Goal: Complete application form

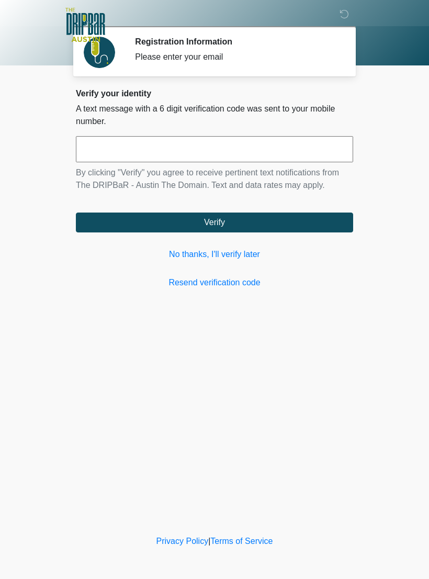
click at [275, 161] on input "text" at bounding box center [214, 149] width 277 height 26
click at [247, 141] on input "text" at bounding box center [214, 149] width 277 height 26
type input "******"
click at [289, 221] on button "Verify" at bounding box center [214, 222] width 277 height 20
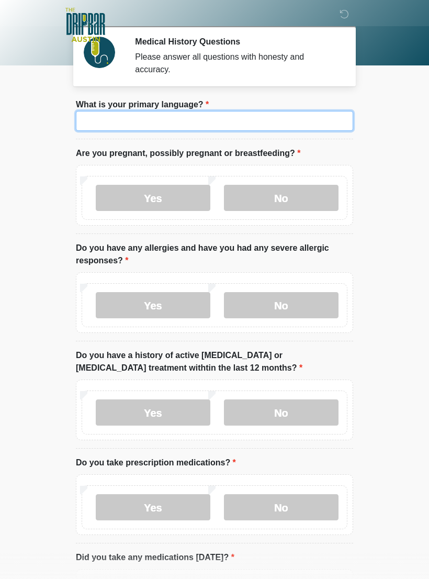
click at [235, 126] on input "What is your primary language?" at bounding box center [214, 121] width 277 height 20
type input "*******"
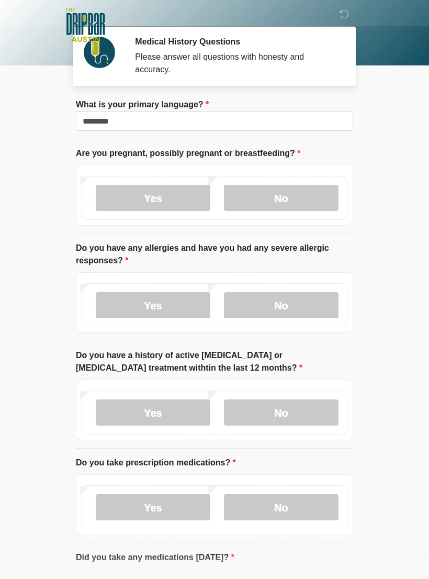
click at [287, 189] on label "No" at bounding box center [281, 198] width 115 height 26
click at [297, 297] on label "No" at bounding box center [281, 305] width 115 height 26
click at [284, 402] on label "No" at bounding box center [281, 412] width 115 height 26
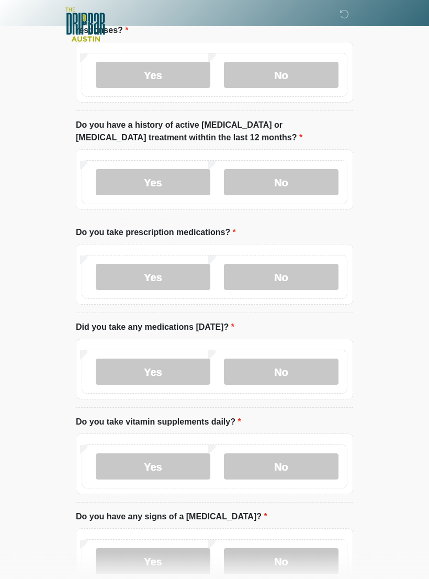
scroll to position [230, 0]
click at [277, 270] on label "No" at bounding box center [281, 277] width 115 height 26
click at [279, 361] on label "No" at bounding box center [281, 371] width 115 height 26
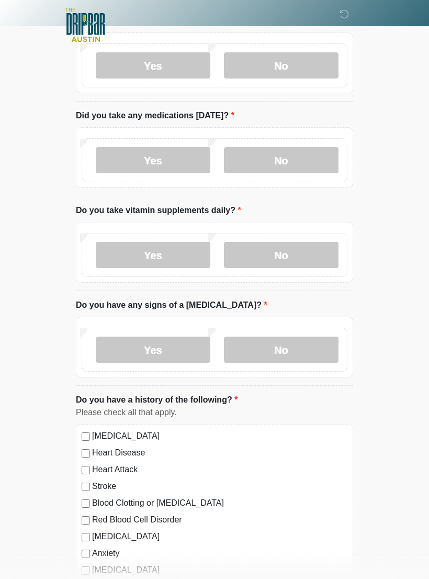
scroll to position [439, 0]
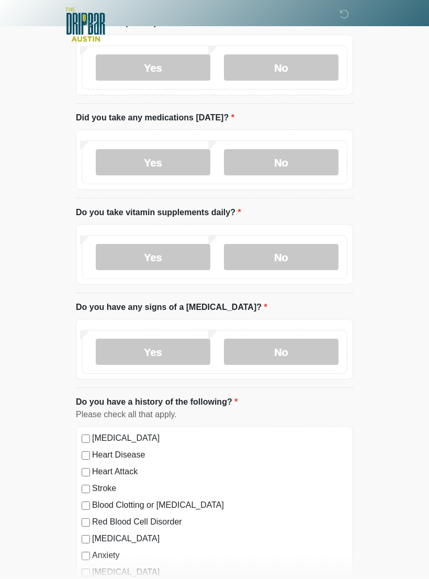
click at [286, 249] on label "No" at bounding box center [281, 257] width 115 height 26
click at [288, 357] on label "No" at bounding box center [281, 352] width 115 height 26
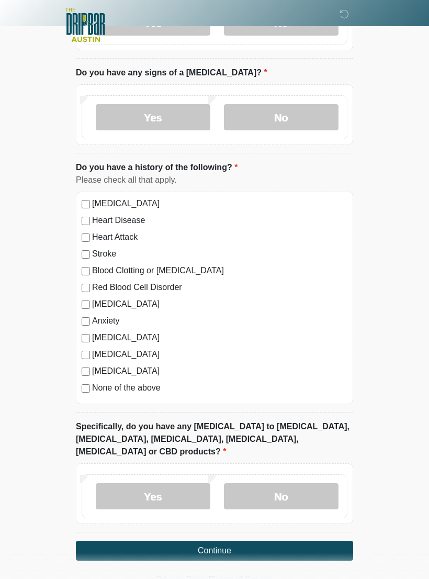
scroll to position [681, 0]
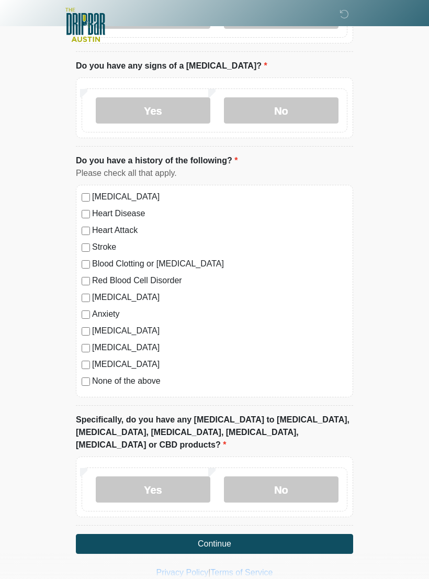
click at [282, 476] on label "No" at bounding box center [281, 489] width 115 height 26
click at [217, 534] on button "Continue" at bounding box center [214, 544] width 277 height 20
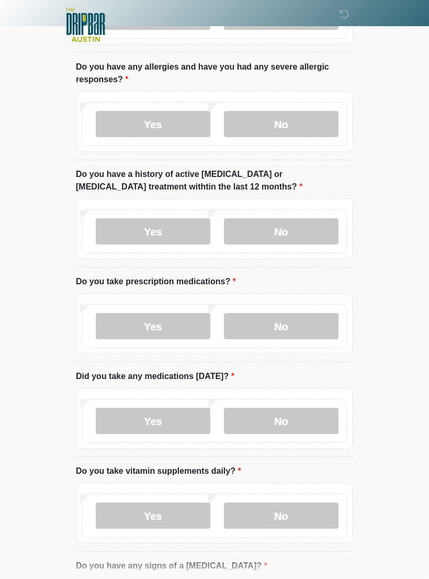
scroll to position [0, 0]
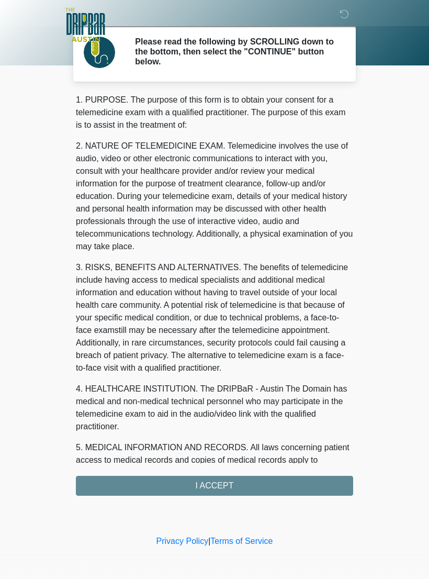
click at [218, 488] on div "1. PURPOSE. The purpose of this form is to obtain your consent for a telemedici…" at bounding box center [214, 295] width 277 height 402
click at [211, 482] on div "1. PURPOSE. The purpose of this form is to obtain your consent for a telemedici…" at bounding box center [214, 295] width 277 height 402
click at [214, 482] on div "1. PURPOSE. The purpose of this form is to obtain your consent for a telemedici…" at bounding box center [214, 295] width 277 height 402
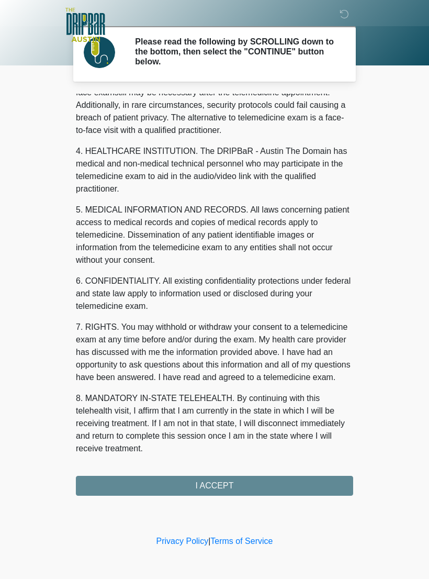
click at [214, 484] on button "I ACCEPT" at bounding box center [214, 486] width 277 height 20
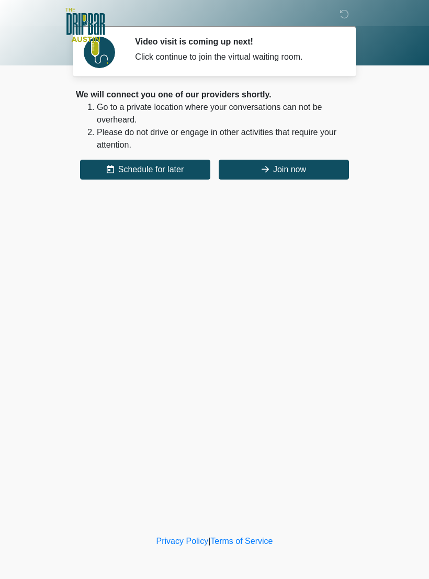
click at [308, 174] on button "Join now" at bounding box center [284, 170] width 130 height 20
